Goal: Find specific page/section: Find specific page/section

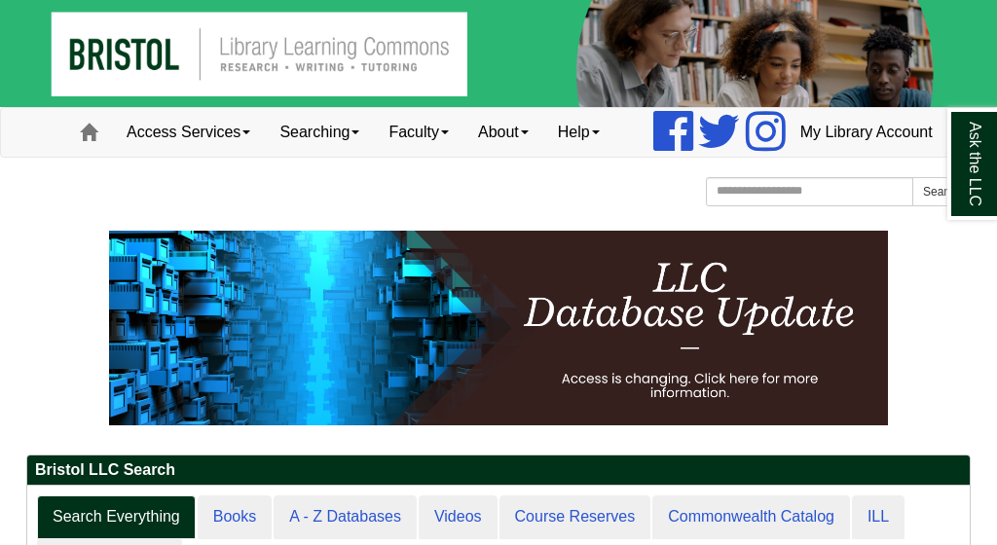
click at [598, 211] on div "Bristol Community College Bristol Community College Library Learning Commons Ho…" at bounding box center [498, 194] width 944 height 34
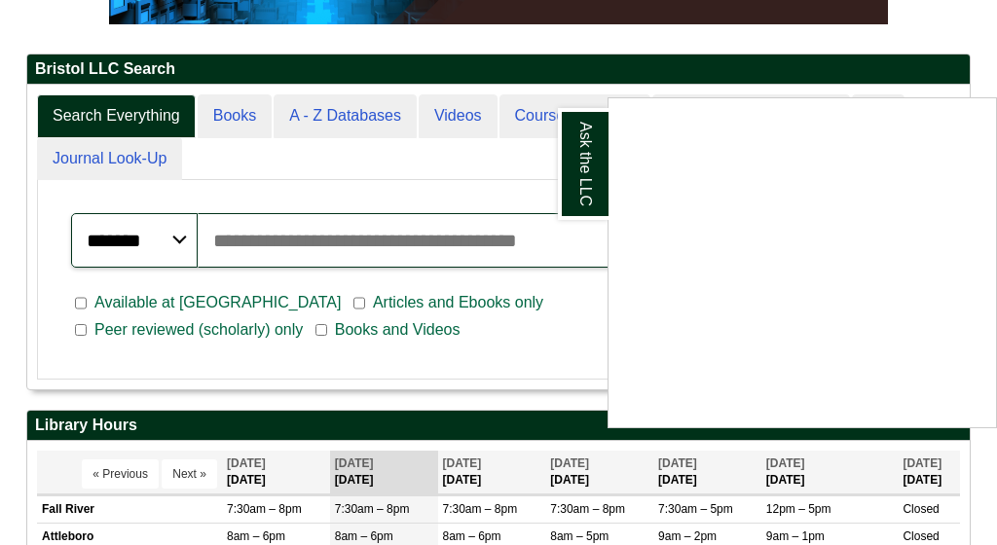
scroll to position [417, 0]
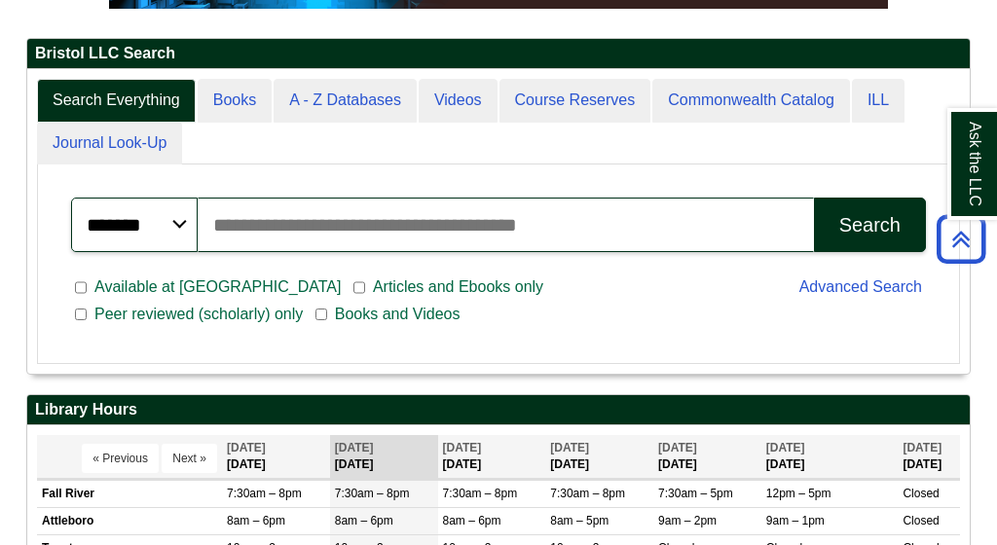
click at [845, 236] on div "Search" at bounding box center [869, 225] width 61 height 22
click at [525, 252] on input "Search articles, books, journals & more" at bounding box center [506, 225] width 616 height 54
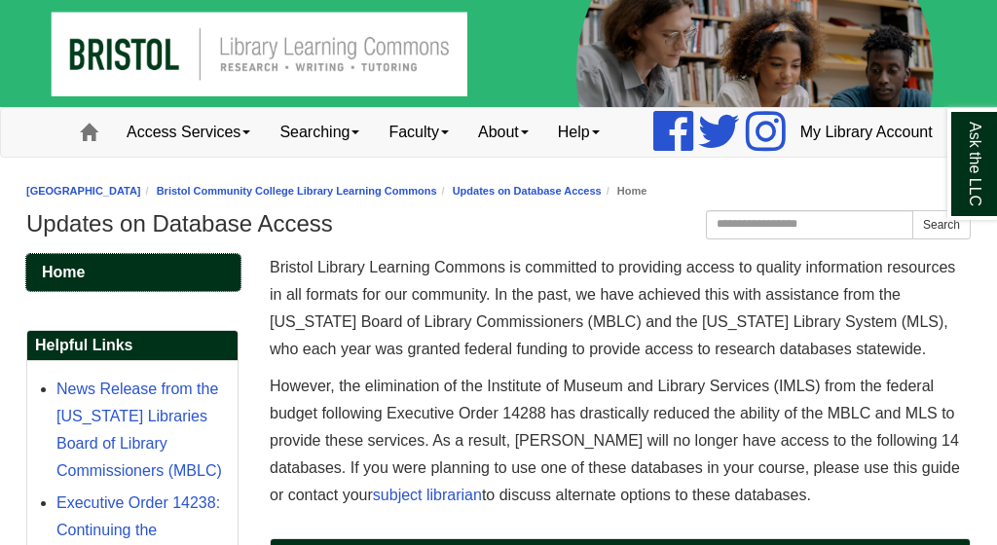
click at [116, 291] on link "Home" at bounding box center [133, 272] width 214 height 37
click at [131, 157] on link "Access Services" at bounding box center [188, 132] width 153 height 49
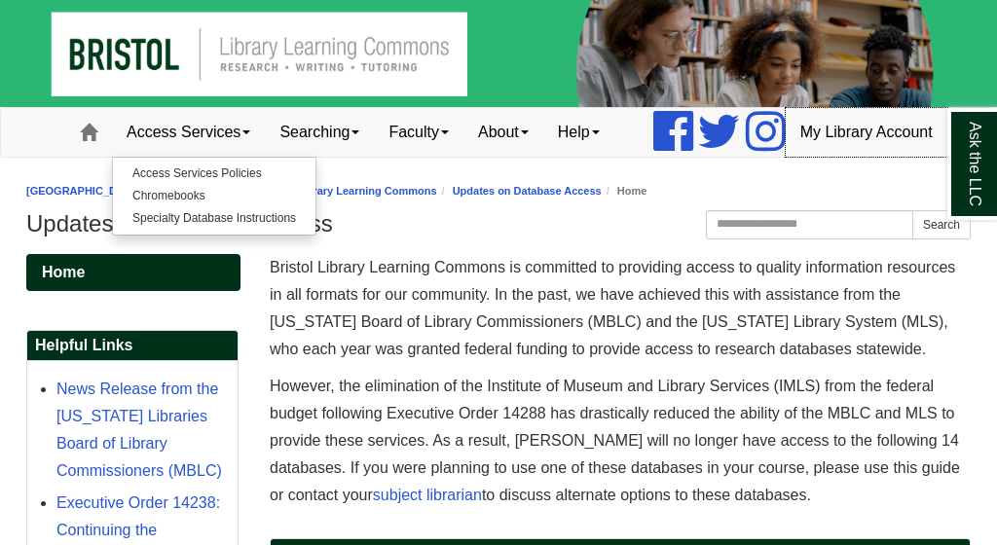
click at [821, 157] on link "My Library Account" at bounding box center [866, 132] width 162 height 49
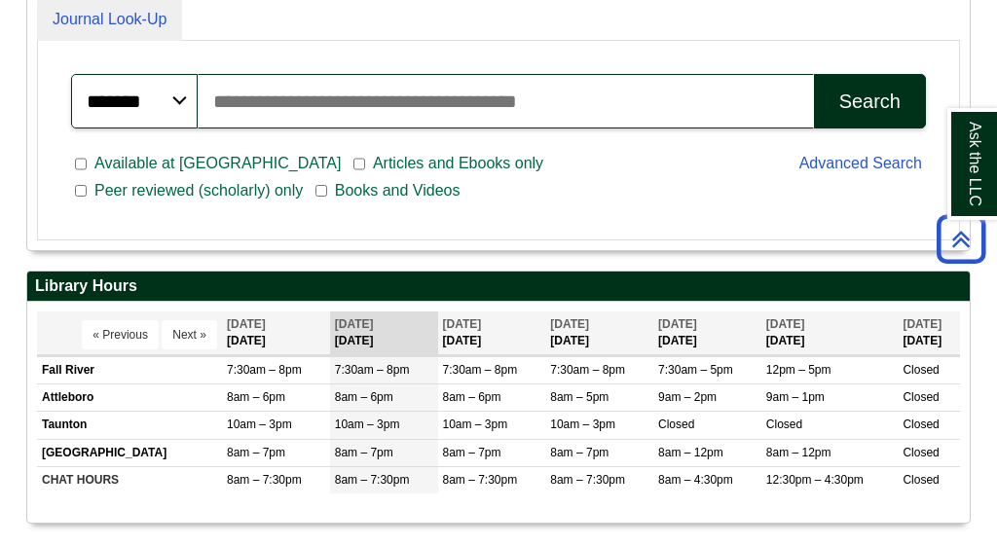
scroll to position [303, 942]
click at [562, 128] on input "Search articles, books, journals & more" at bounding box center [506, 101] width 616 height 54
type input "**********"
click at [860, 113] on div "Search" at bounding box center [869, 102] width 61 height 22
